Goal: Check status

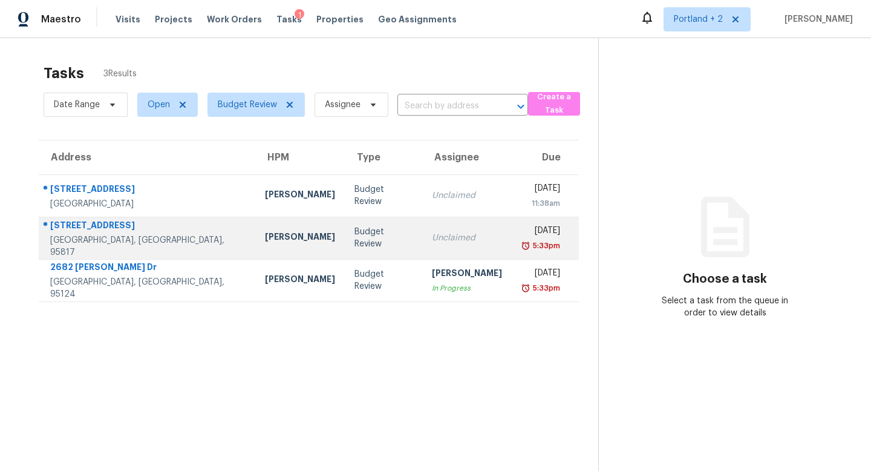
click at [255, 224] on td "Douglass Noblett" at bounding box center [300, 238] width 90 height 42
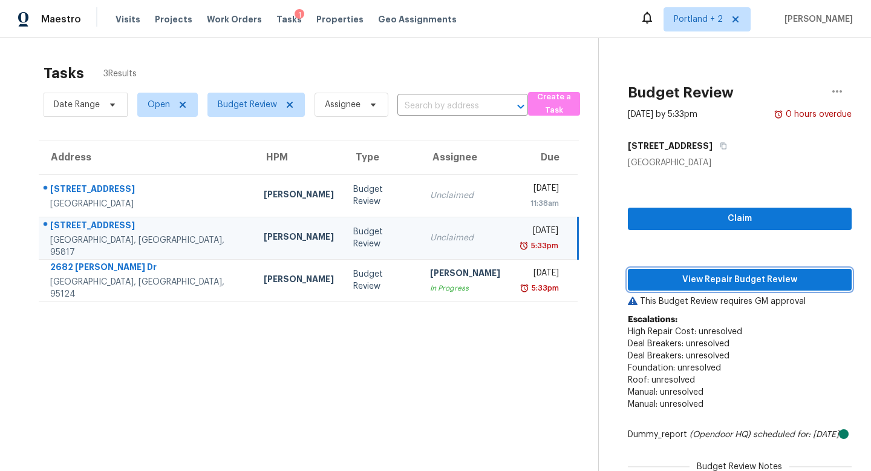
click at [687, 273] on span "View Repair Budget Review" at bounding box center [740, 279] width 205 height 15
